Goal: Complete application form

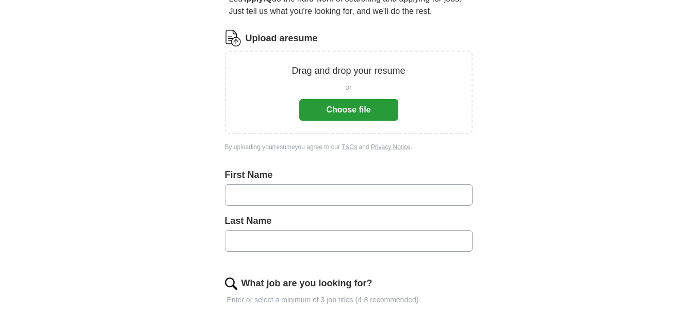
scroll to position [112, 0]
click at [377, 120] on button "Choose file" at bounding box center [348, 110] width 99 height 22
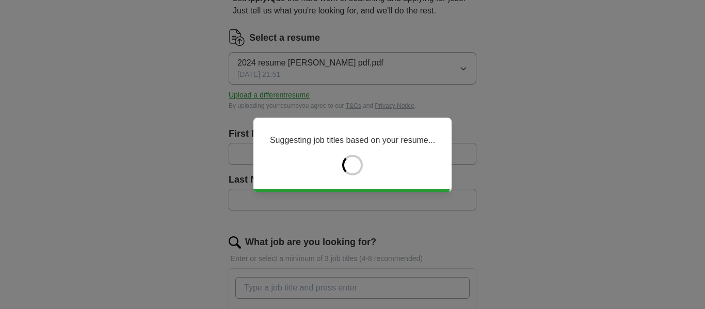
type input "*******"
type input "*****"
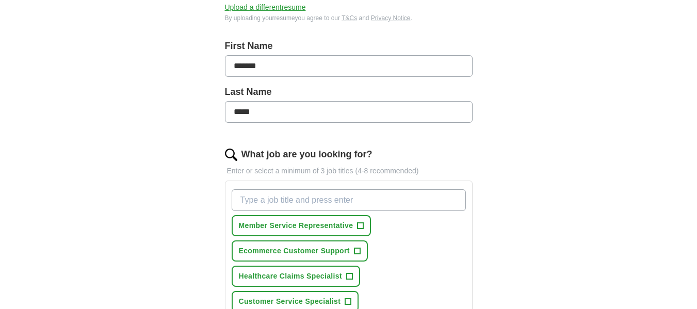
scroll to position [0, 0]
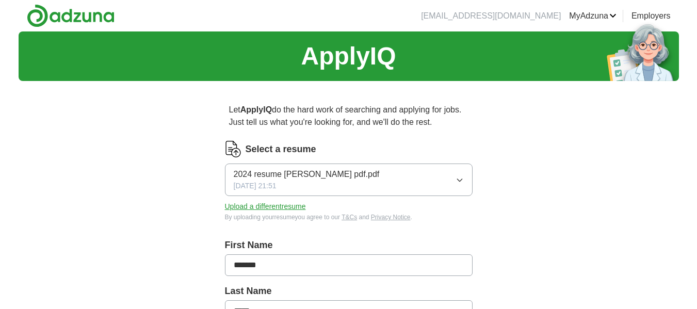
click at [417, 196] on button "2024 resume [PERSON_NAME] pdf.pdf [DATE] 21:51" at bounding box center [349, 180] width 248 height 33
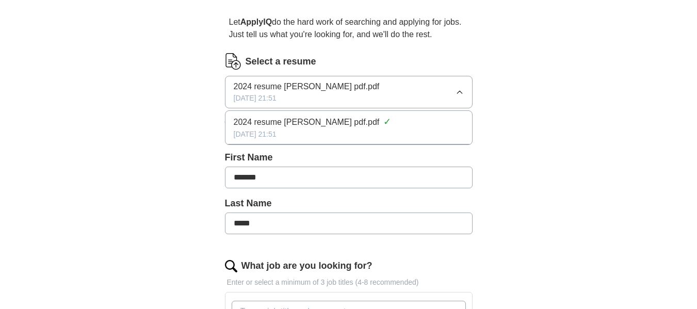
scroll to position [88, 0]
click at [359, 128] on span "2024 resume [PERSON_NAME] pdf.pdf" at bounding box center [307, 122] width 146 height 12
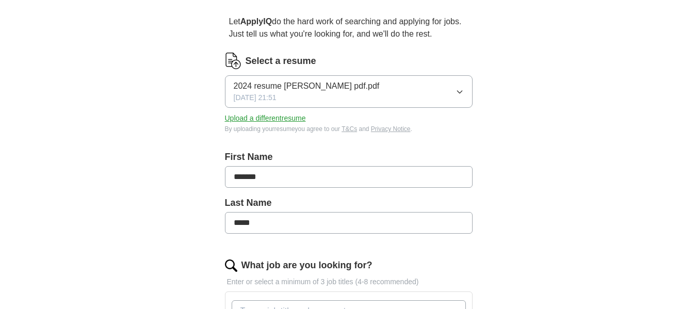
click at [359, 134] on div "Select a resume 2024 resume [PERSON_NAME] pdf.pdf [DATE] 21:51 Upload a differe…" at bounding box center [349, 93] width 248 height 81
click at [305, 124] on button "Upload a different resume" at bounding box center [265, 118] width 81 height 11
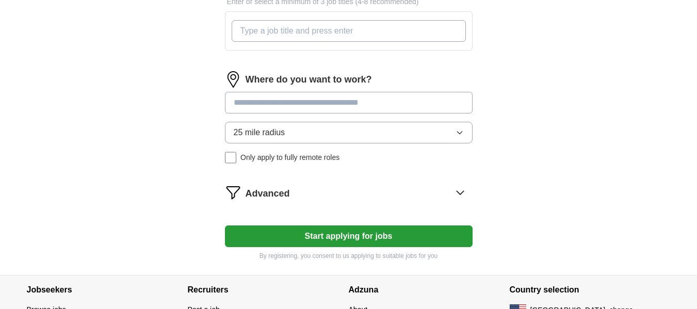
scroll to position [369, 0]
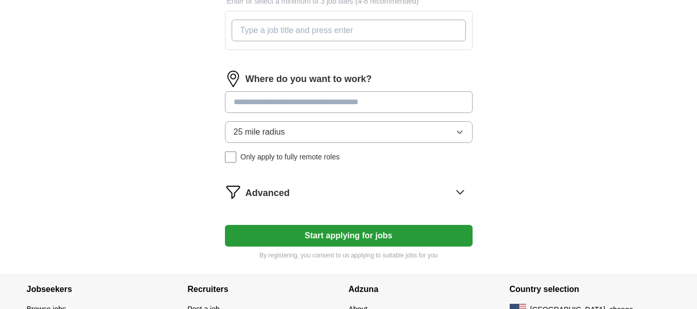
click at [393, 41] on input "What job are you looking for?" at bounding box center [349, 31] width 234 height 22
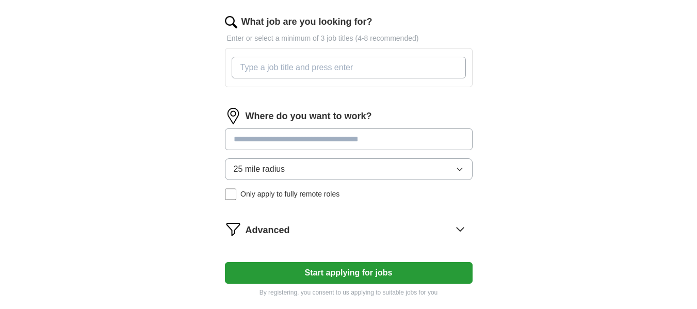
scroll to position [332, 0]
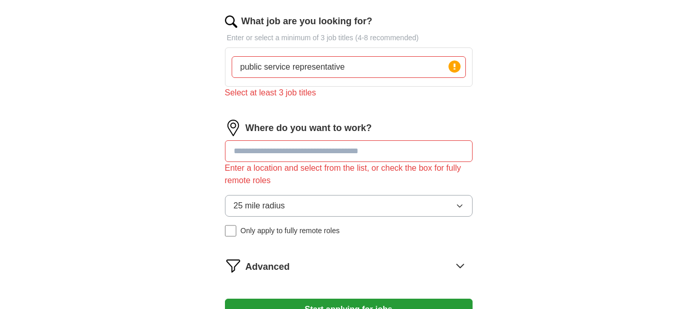
click at [380, 78] on input "public service representative" at bounding box center [349, 67] width 234 height 22
type input "public service representative, customer service, crime"
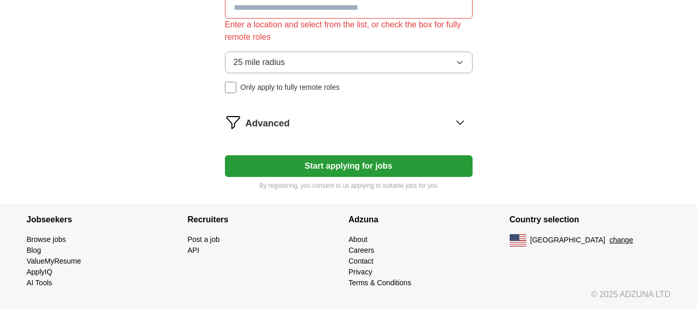
scroll to position [519, 0]
click at [362, 19] on input at bounding box center [349, 8] width 248 height 22
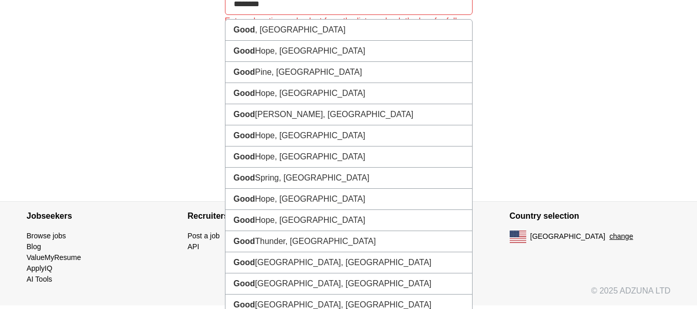
type input "*********"
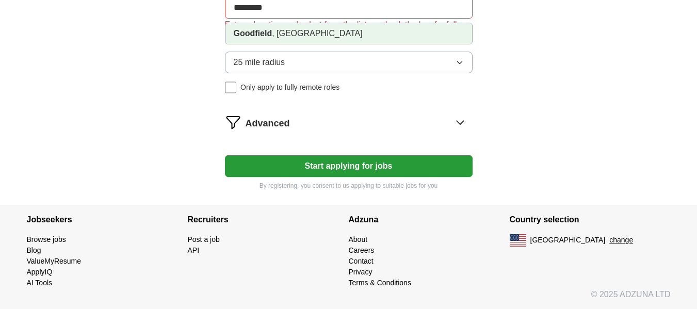
click at [338, 44] on li "Goodfield , [GEOGRAPHIC_DATA]" at bounding box center [349, 33] width 247 height 21
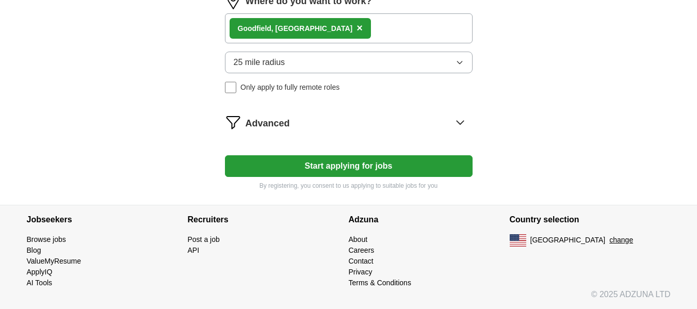
click at [369, 43] on div "Goodfield , [GEOGRAPHIC_DATA] ×" at bounding box center [349, 28] width 248 height 30
click at [374, 43] on div "Goodfield , [GEOGRAPHIC_DATA] ×" at bounding box center [349, 28] width 248 height 30
click at [458, 67] on icon "button" at bounding box center [460, 62] width 8 height 8
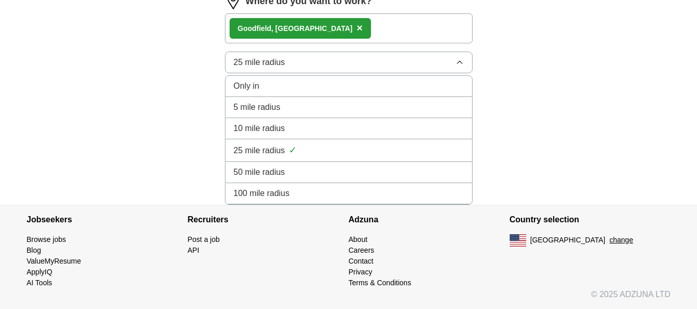
click at [431, 43] on div "Goodfield , [GEOGRAPHIC_DATA] ×" at bounding box center [349, 28] width 248 height 30
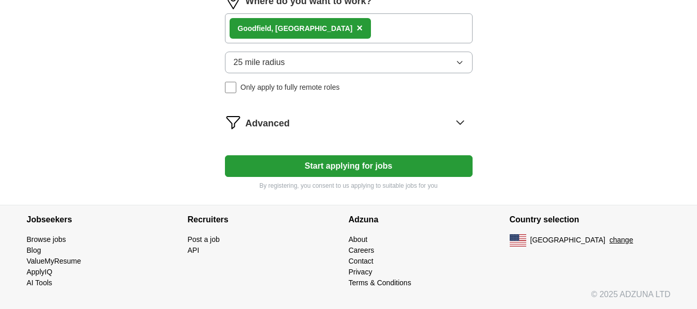
click at [431, 43] on div "Goodfield , [GEOGRAPHIC_DATA] ×" at bounding box center [349, 28] width 248 height 30
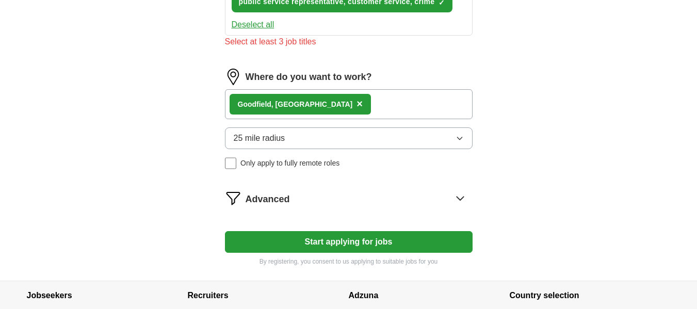
scroll to position [440, 0]
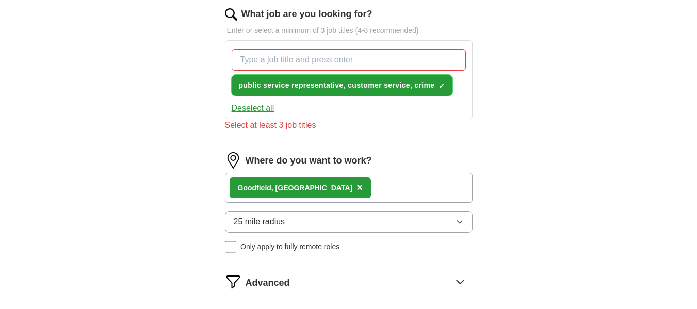
scroll to position [340, 0]
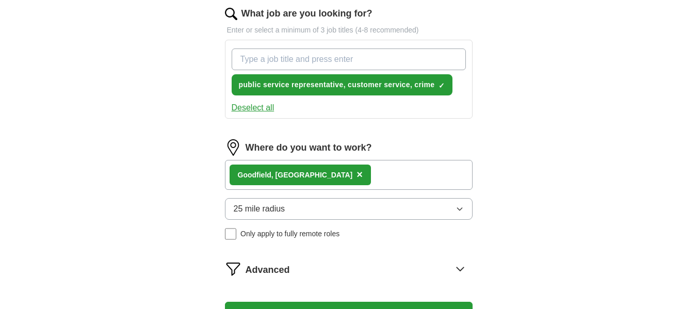
click at [389, 70] on input "What job are you looking for?" at bounding box center [349, 60] width 234 height 22
type input "court"
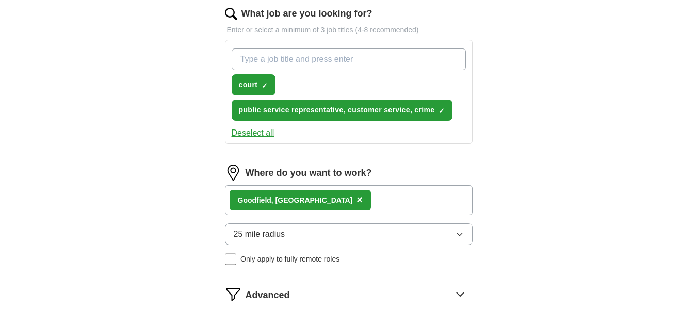
click at [379, 70] on input "What job are you looking for?" at bounding box center [349, 60] width 234 height 22
type input "receptionist"
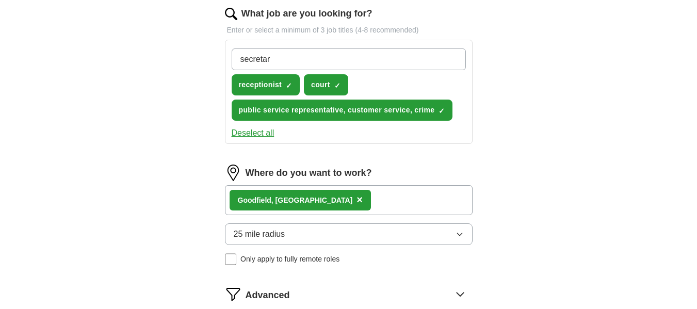
type input "secretary"
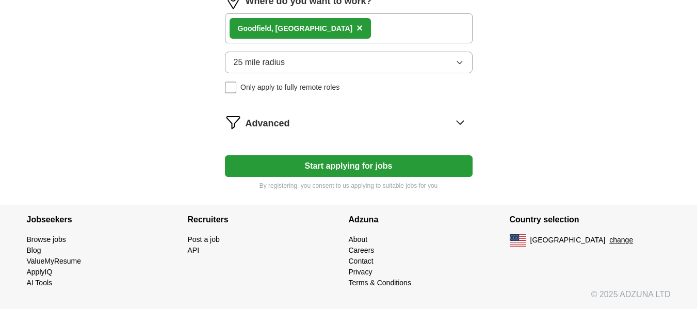
scroll to position [528, 0]
click at [363, 43] on div "Goodfield , [GEOGRAPHIC_DATA] ×" at bounding box center [349, 28] width 248 height 30
click at [357, 34] on span "×" at bounding box center [360, 27] width 6 height 11
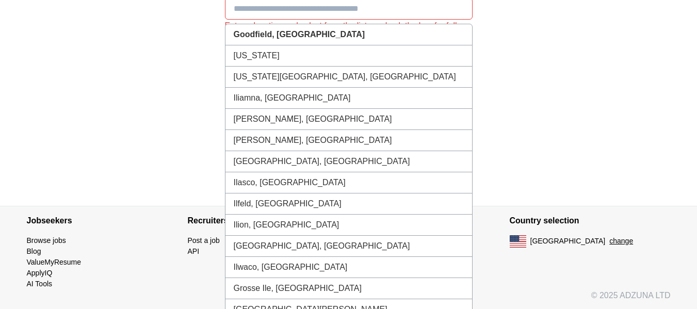
click at [269, 20] on input at bounding box center [349, 9] width 248 height 22
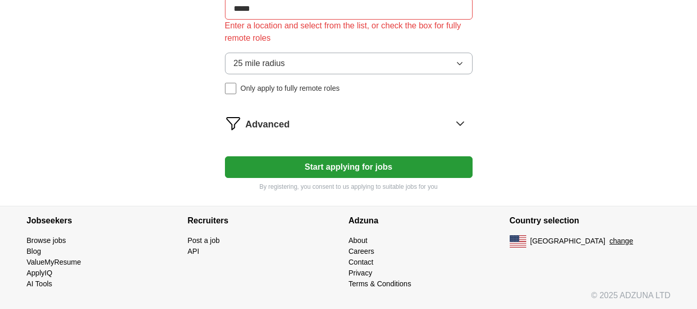
click at [459, 68] on icon "button" at bounding box center [460, 63] width 8 height 8
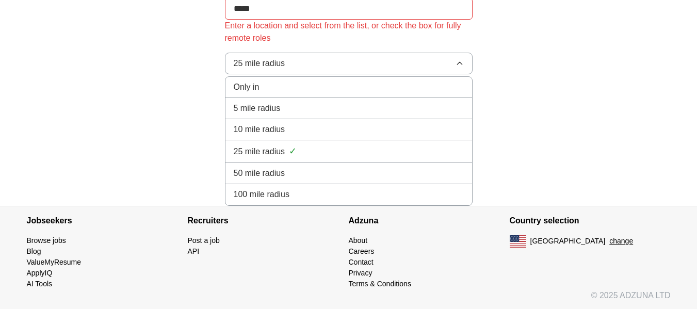
click at [350, 184] on li "50 mile radius" at bounding box center [349, 173] width 247 height 21
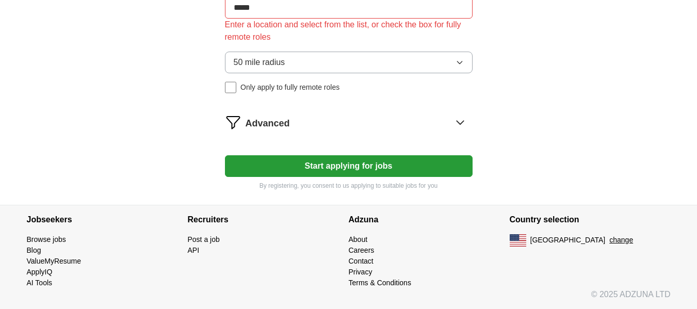
scroll to position [629, 0]
click at [443, 130] on div "Advanced" at bounding box center [359, 122] width 227 height 17
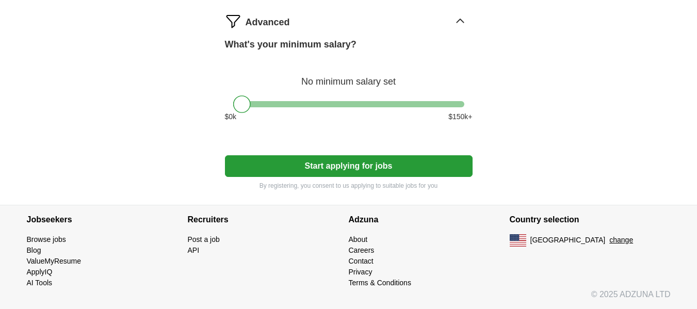
scroll to position [743, 0]
drag, startPoint x: 237, startPoint y: 106, endPoint x: 256, endPoint y: 109, distance: 18.8
click at [256, 109] on div at bounding box center [261, 105] width 18 height 18
click at [378, 175] on button "Start applying for jobs" at bounding box center [349, 166] width 248 height 22
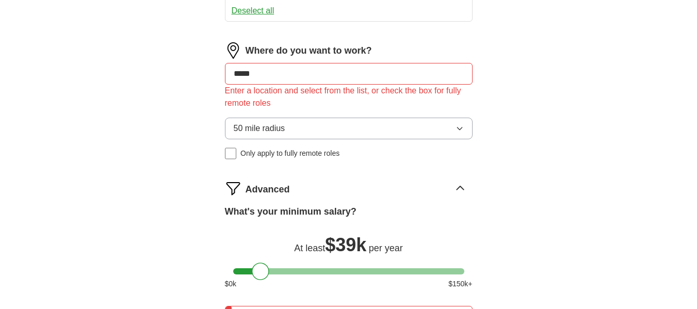
scroll to position [465, 0]
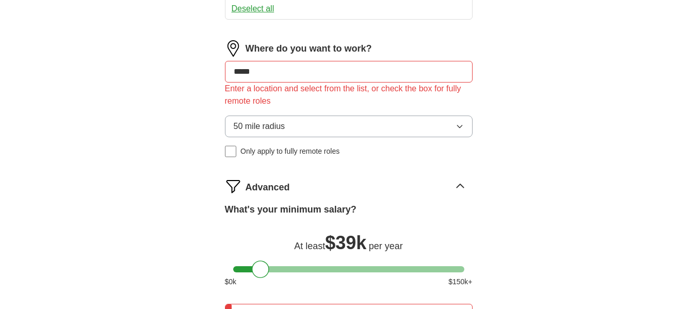
click at [353, 107] on div "Enter a location and select from the list, or check the box for fully remote ro…" at bounding box center [349, 95] width 248 height 25
click at [315, 83] on input "*****" at bounding box center [349, 72] width 248 height 22
click at [252, 166] on div "Where do you want to work? ***** Enter a location and select from the list, or …" at bounding box center [349, 102] width 248 height 125
drag, startPoint x: 307, startPoint y: 159, endPoint x: 20, endPoint y: 119, distance: 289.8
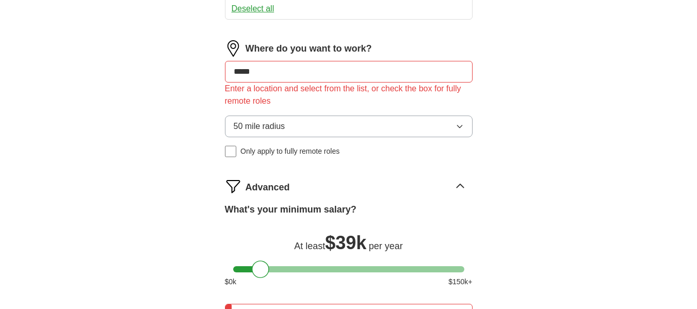
type input "*"
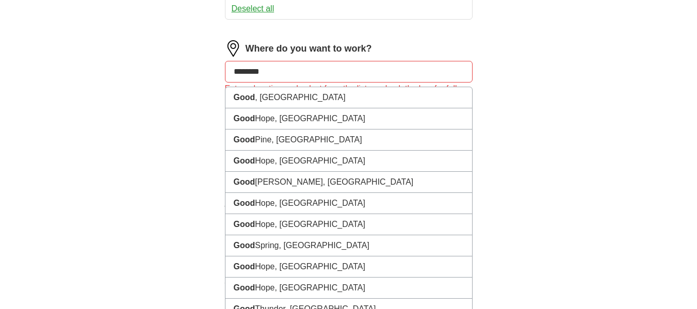
type input "*********"
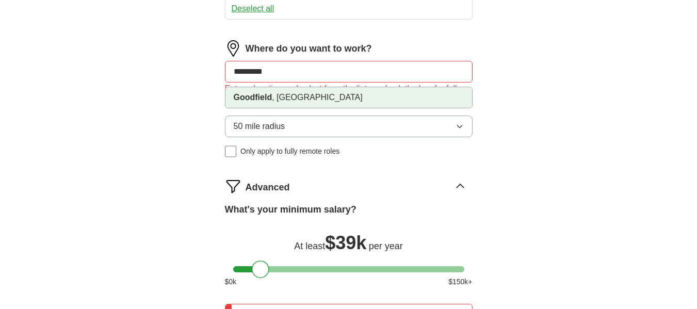
click at [254, 108] on li "Goodfield , [GEOGRAPHIC_DATA]" at bounding box center [349, 97] width 247 height 21
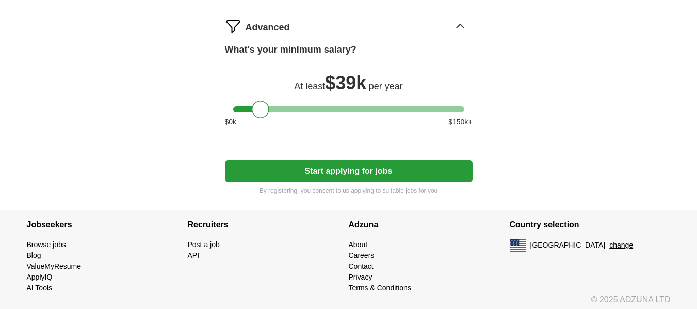
scroll to position [600, 0]
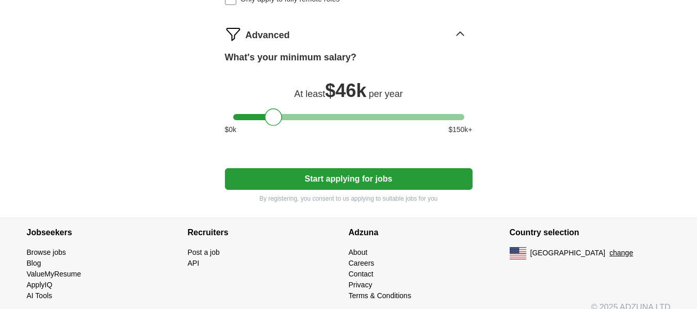
drag, startPoint x: 255, startPoint y: 227, endPoint x: 268, endPoint y: 227, distance: 12.9
click at [268, 126] on div at bounding box center [274, 117] width 18 height 18
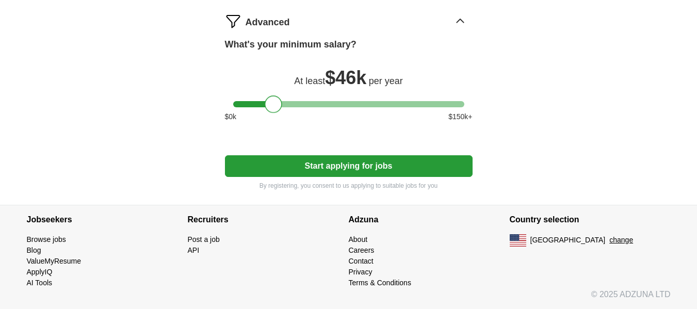
click at [391, 177] on button "Start applying for jobs" at bounding box center [349, 166] width 248 height 22
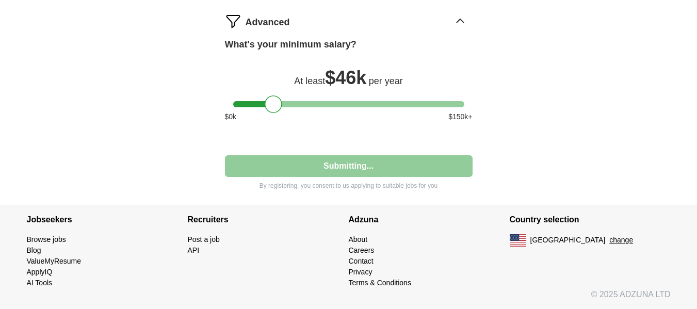
select select "**"
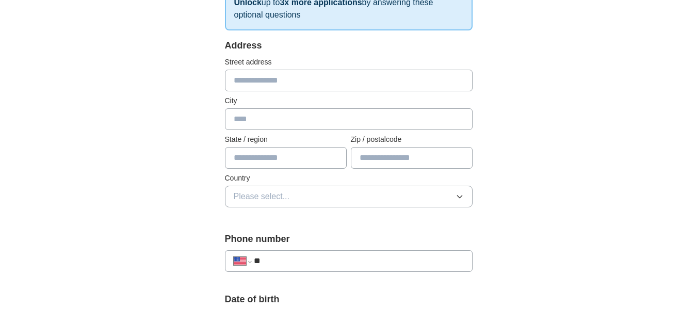
scroll to position [186, 0]
click at [280, 91] on div "Street address" at bounding box center [349, 73] width 248 height 35
click at [286, 91] on input "text" at bounding box center [349, 80] width 248 height 22
type input "**********"
click at [286, 91] on input "**********" at bounding box center [349, 80] width 248 height 22
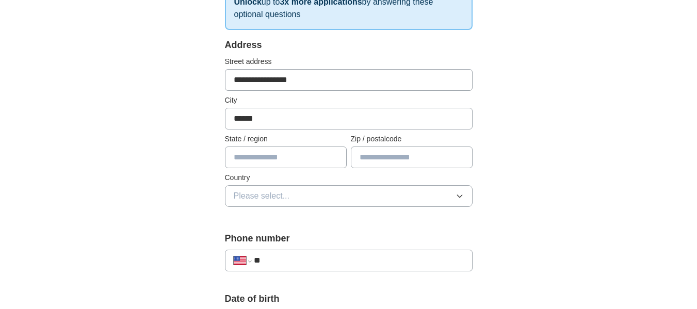
type input "******"
type input "**"
type input "*****"
click at [464, 207] on button "Please select..." at bounding box center [349, 196] width 248 height 22
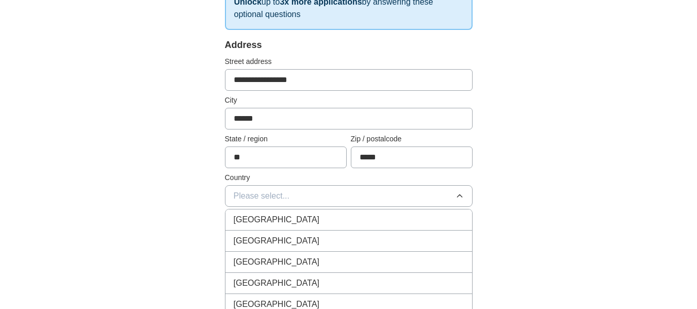
click at [430, 247] on div "[GEOGRAPHIC_DATA]" at bounding box center [349, 241] width 230 height 12
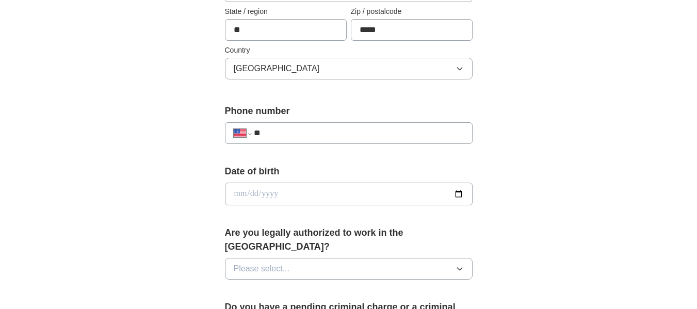
scroll to position [315, 0]
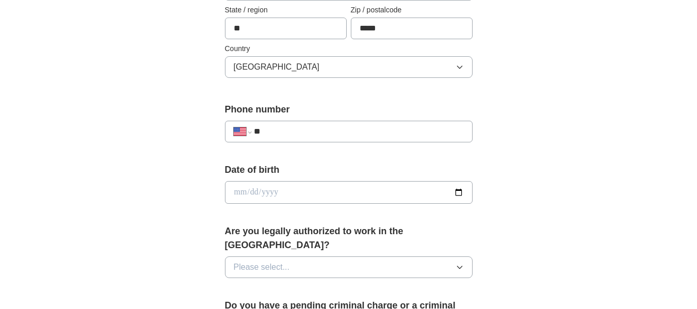
click at [401, 138] on input "**" at bounding box center [359, 131] width 210 height 12
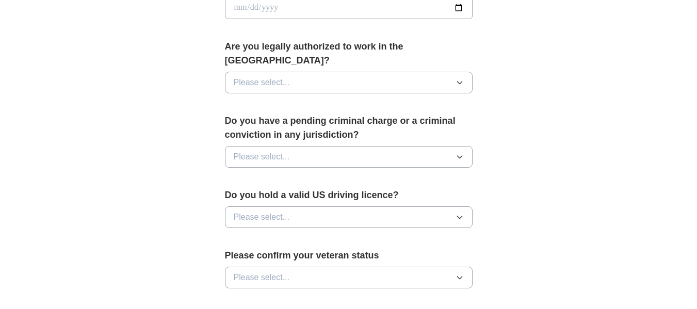
scroll to position [501, 0]
type input "**********"
click at [353, 19] on input "date" at bounding box center [349, 7] width 248 height 23
type input "**********"
click at [456, 86] on icon "button" at bounding box center [460, 82] width 8 height 8
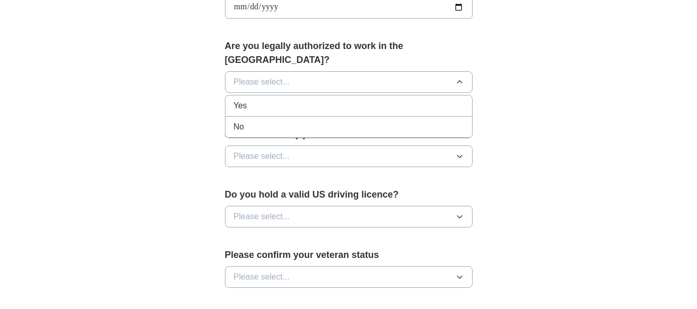
drag, startPoint x: 456, startPoint y: 151, endPoint x: 387, endPoint y: 181, distance: 75.2
click at [387, 93] on div "Please select... Yes No" at bounding box center [349, 82] width 248 height 22
click at [387, 112] on div "Yes" at bounding box center [349, 106] width 230 height 12
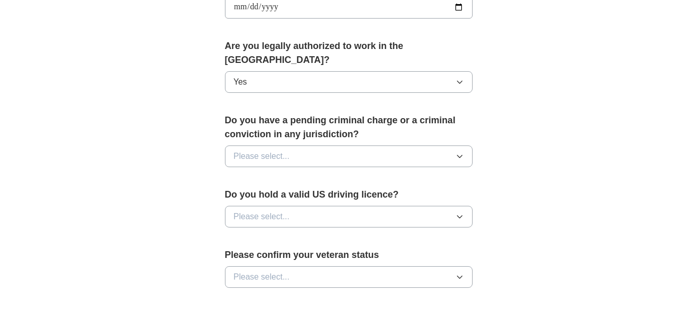
click at [411, 167] on button "Please select..." at bounding box center [349, 157] width 248 height 22
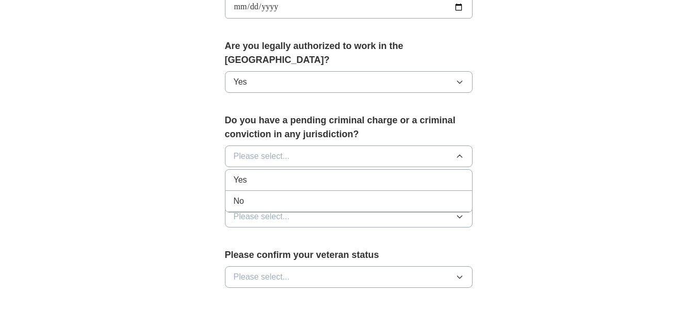
click at [408, 208] on div "No" at bounding box center [349, 201] width 230 height 12
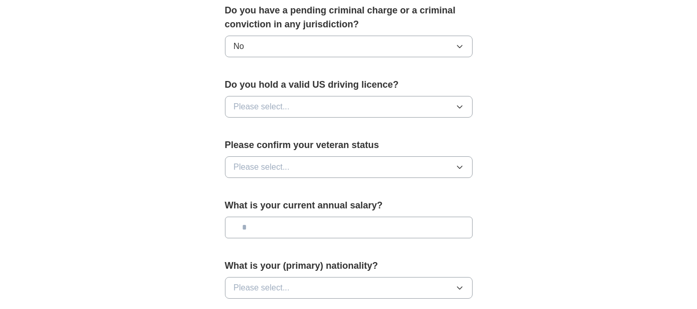
scroll to position [611, 0]
click at [414, 117] on button "Please select..." at bounding box center [349, 107] width 248 height 22
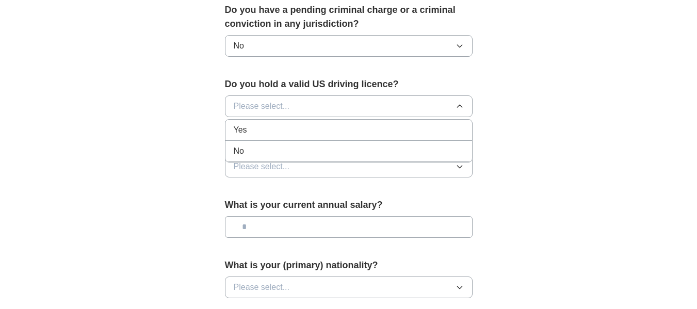
click at [414, 136] on div "Yes" at bounding box center [349, 130] width 230 height 12
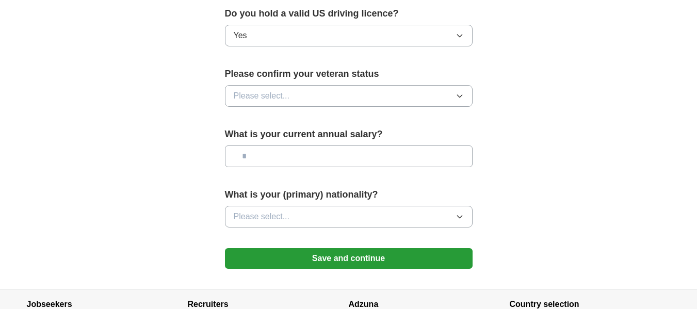
scroll to position [682, 0]
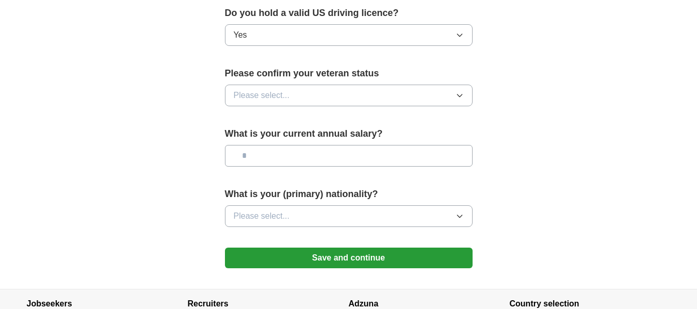
click at [415, 106] on button "Please select..." at bounding box center [349, 96] width 248 height 22
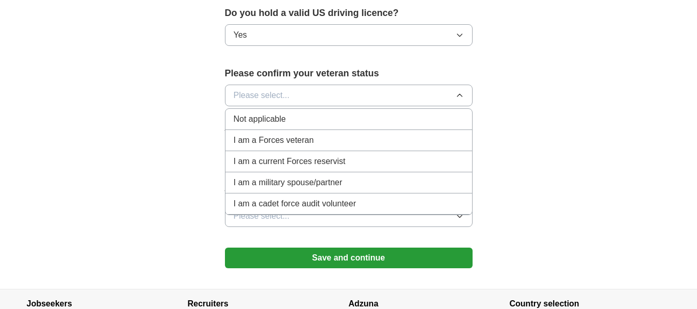
click at [417, 125] on div "Not applicable" at bounding box center [349, 119] width 230 height 12
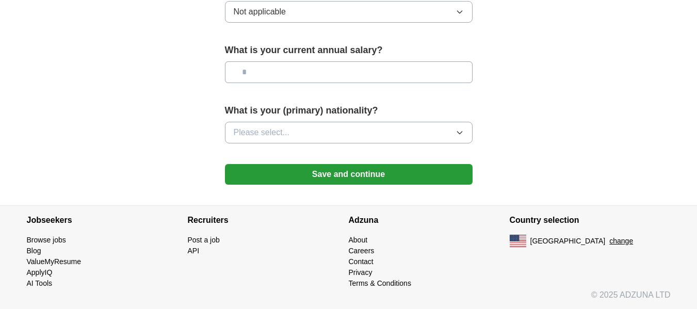
scroll to position [768, 0]
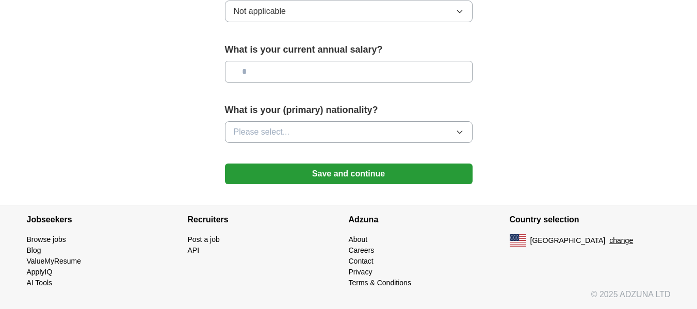
click at [416, 83] on input "text" at bounding box center [349, 72] width 248 height 22
type input "*******"
click at [456, 136] on icon "button" at bounding box center [460, 132] width 8 height 8
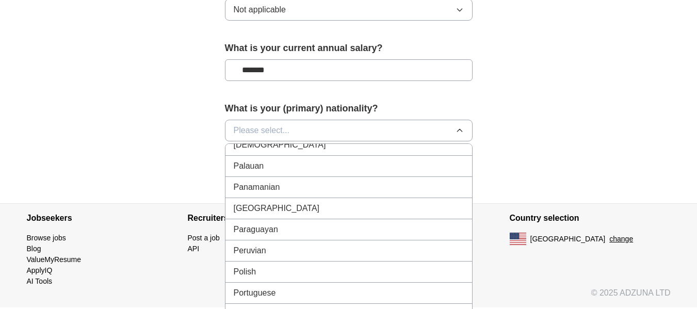
scroll to position [2867, 0]
click at [392, 141] on button "Please select..." at bounding box center [349, 131] width 248 height 22
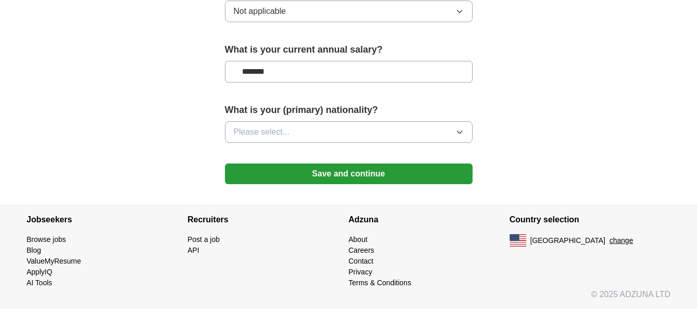
click at [457, 136] on icon "button" at bounding box center [460, 132] width 8 height 8
click at [386, 164] on button "Save and continue" at bounding box center [349, 174] width 248 height 21
